Goal: Transaction & Acquisition: Purchase product/service

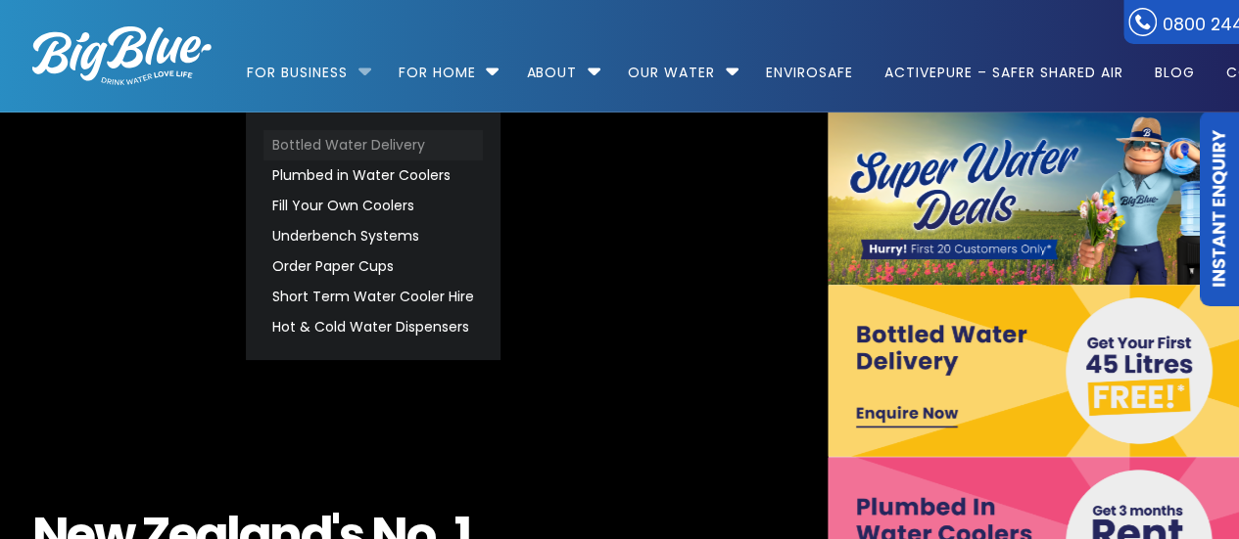
click at [346, 146] on link "Bottled Water Delivery" at bounding box center [372, 145] width 219 height 30
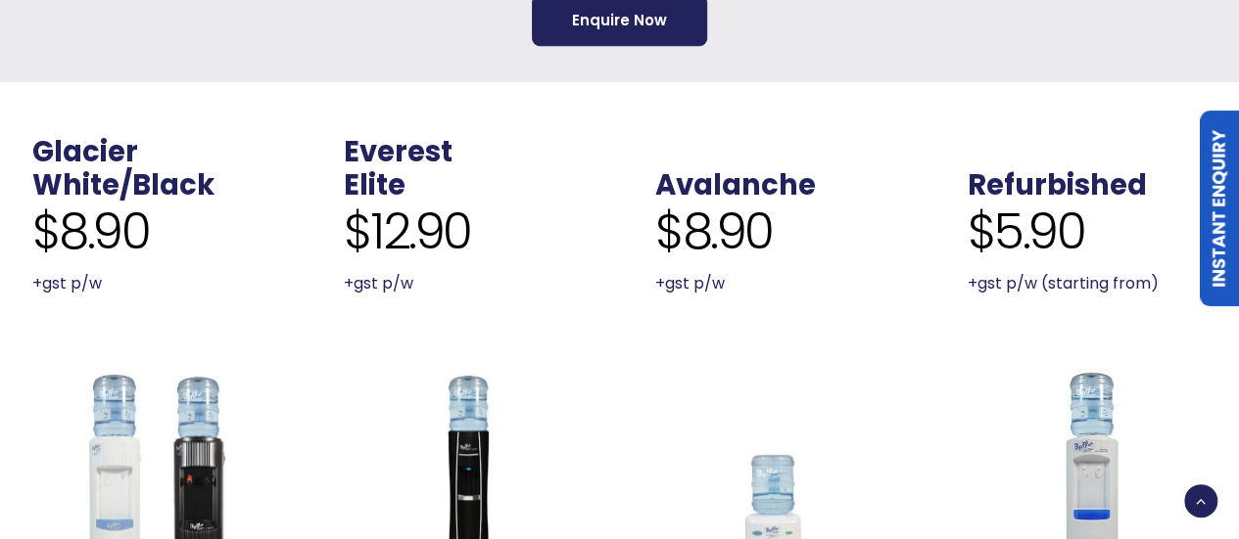
scroll to position [881, 0]
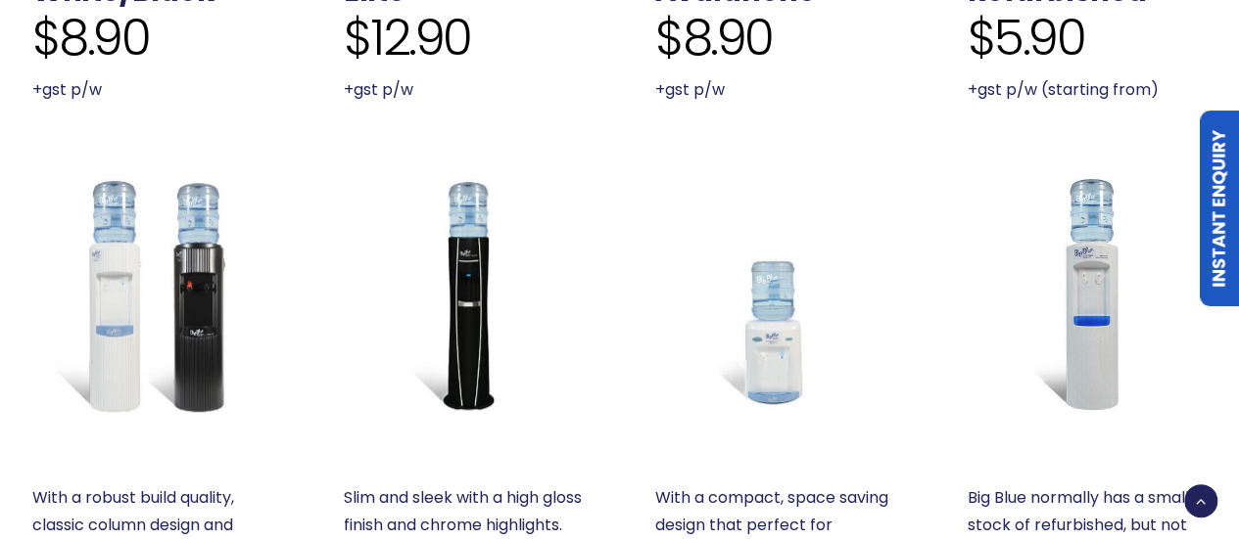
click at [761, 309] on img at bounding box center [775, 294] width 240 height 240
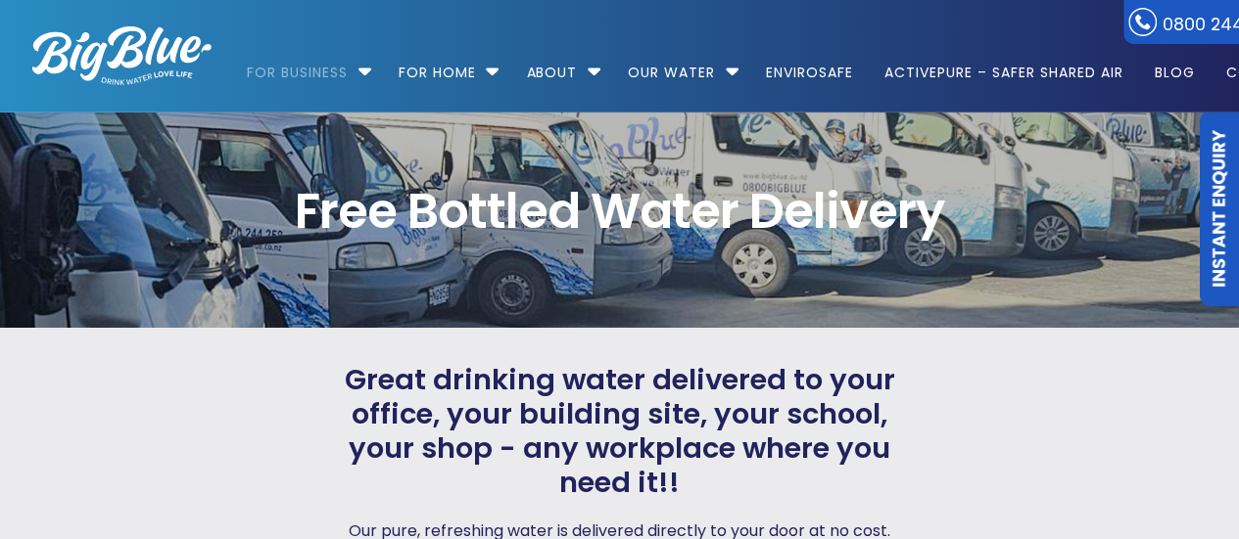
click at [147, 60] on img at bounding box center [121, 55] width 179 height 59
